Goal: Find specific page/section: Find specific page/section

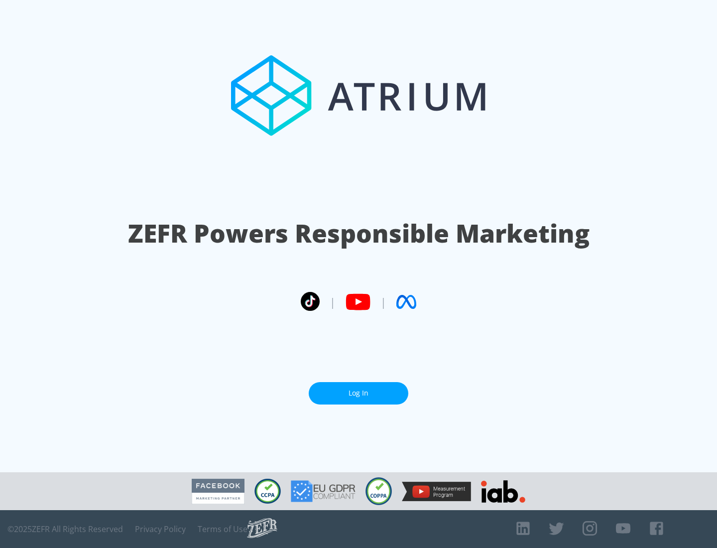
click at [358, 393] on link "Log In" at bounding box center [359, 393] width 100 height 22
